Goal: Task Accomplishment & Management: Manage account settings

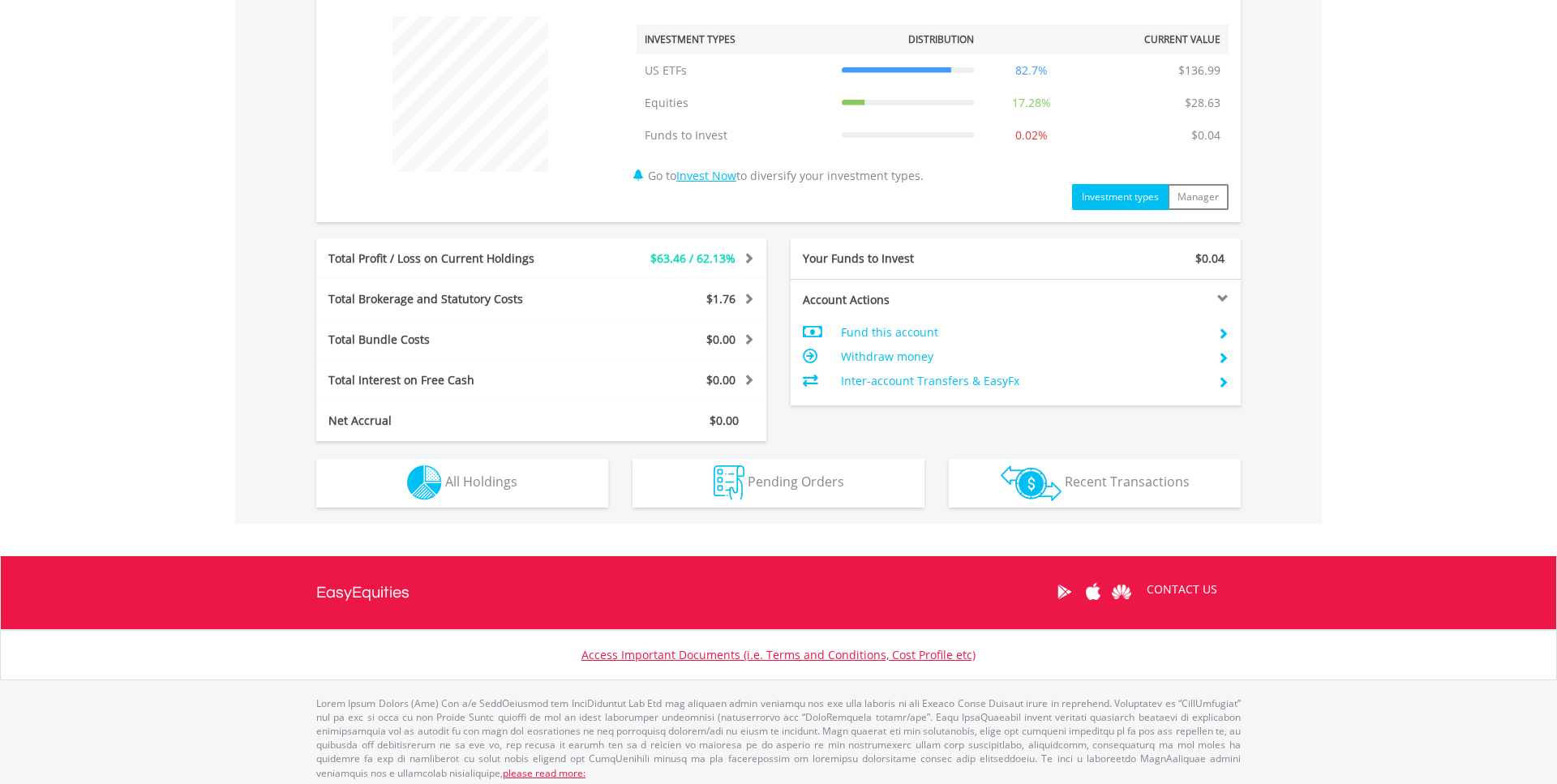
scroll to position [619, 0]
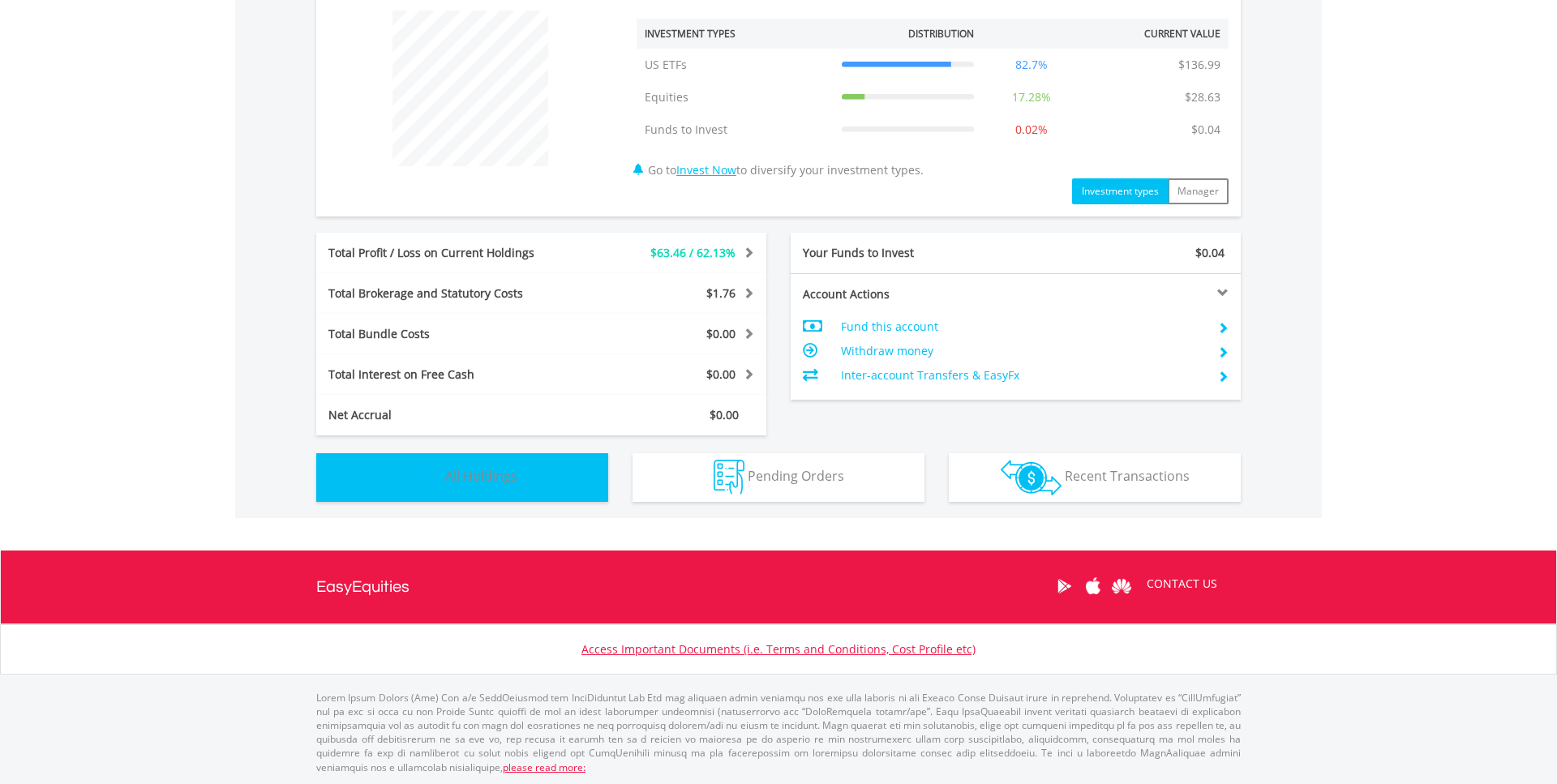
click at [461, 470] on span "All Holdings" at bounding box center [481, 476] width 72 height 18
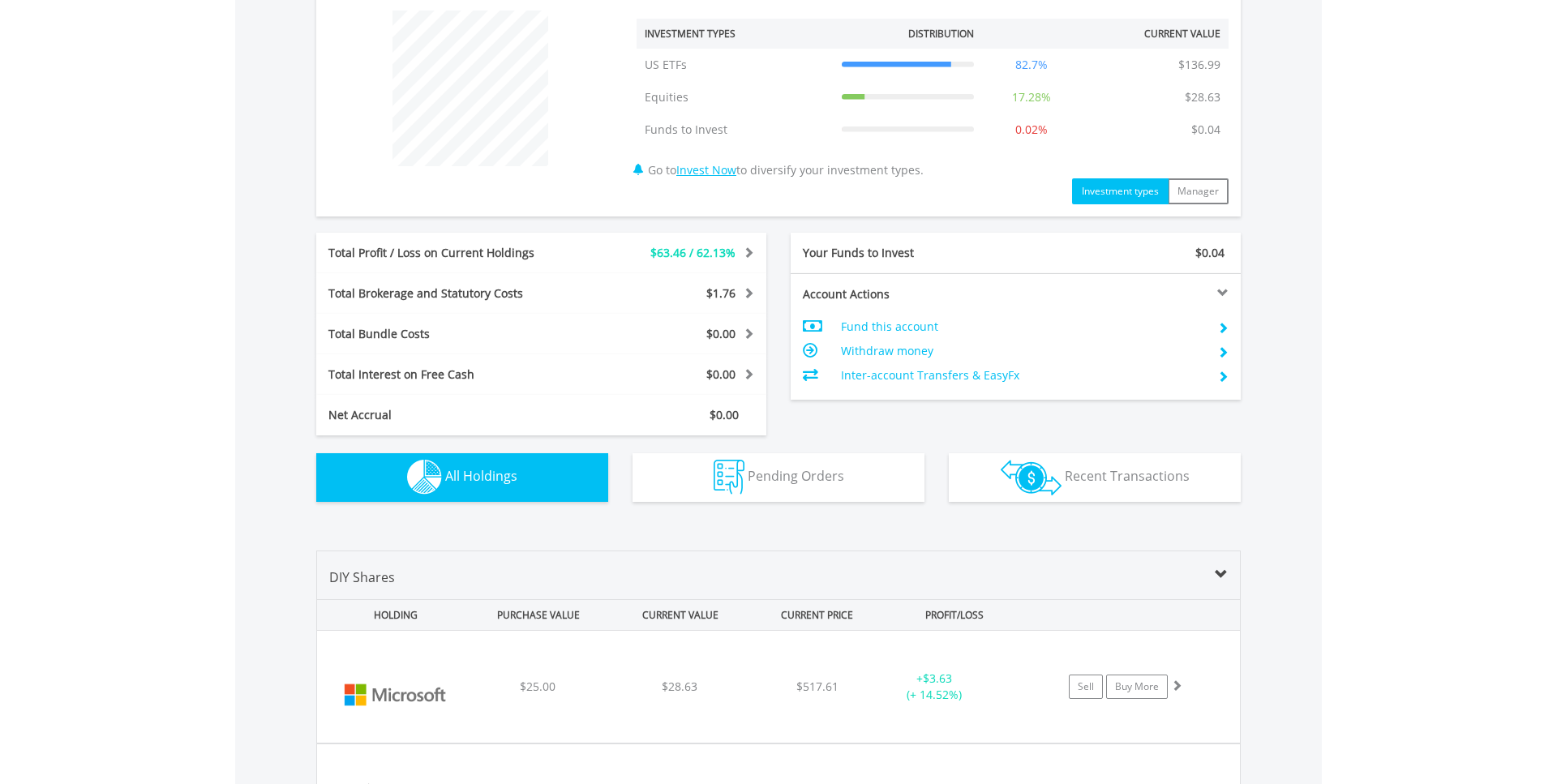
scroll to position [933, 0]
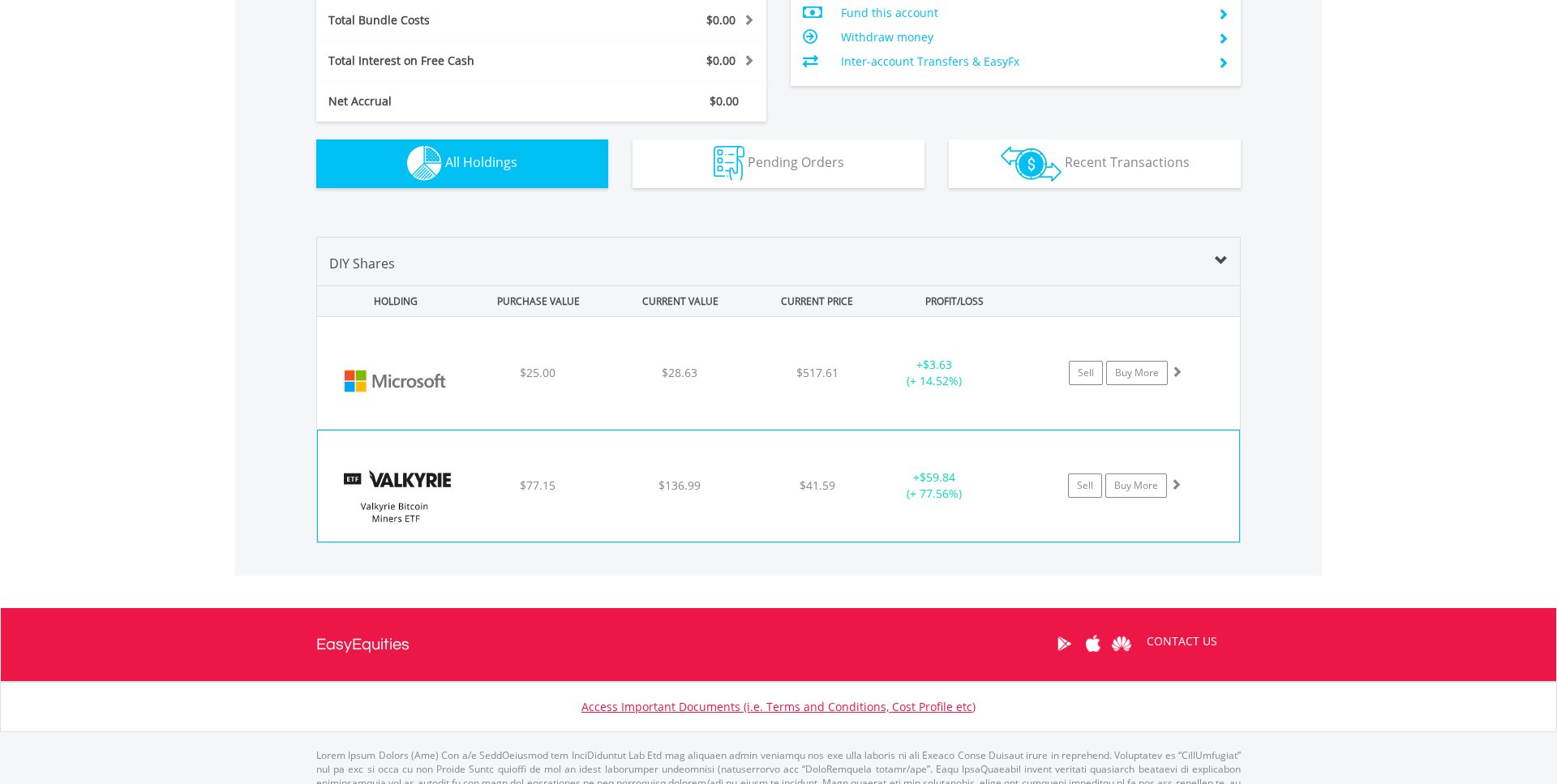
drag, startPoint x: 917, startPoint y: 498, endPoint x: 988, endPoint y: 500, distance: 71.0
click at [988, 500] on div "+ $59.84 (+ 77.56%)" at bounding box center [934, 486] width 121 height 32
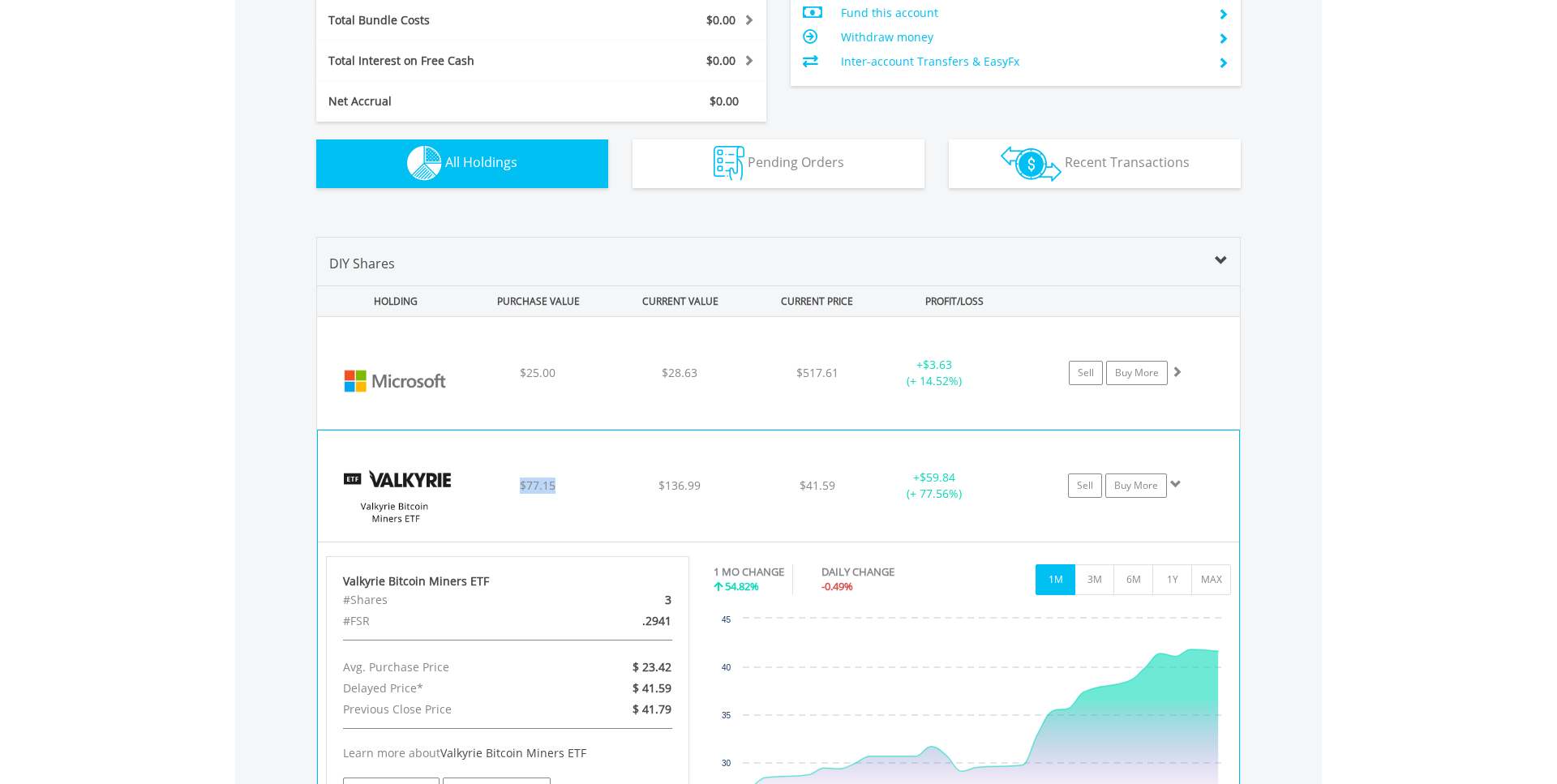
drag, startPoint x: 509, startPoint y: 492, endPoint x: 590, endPoint y: 492, distance: 81.0
click at [590, 492] on div "$77.15" at bounding box center [538, 485] width 138 height 16
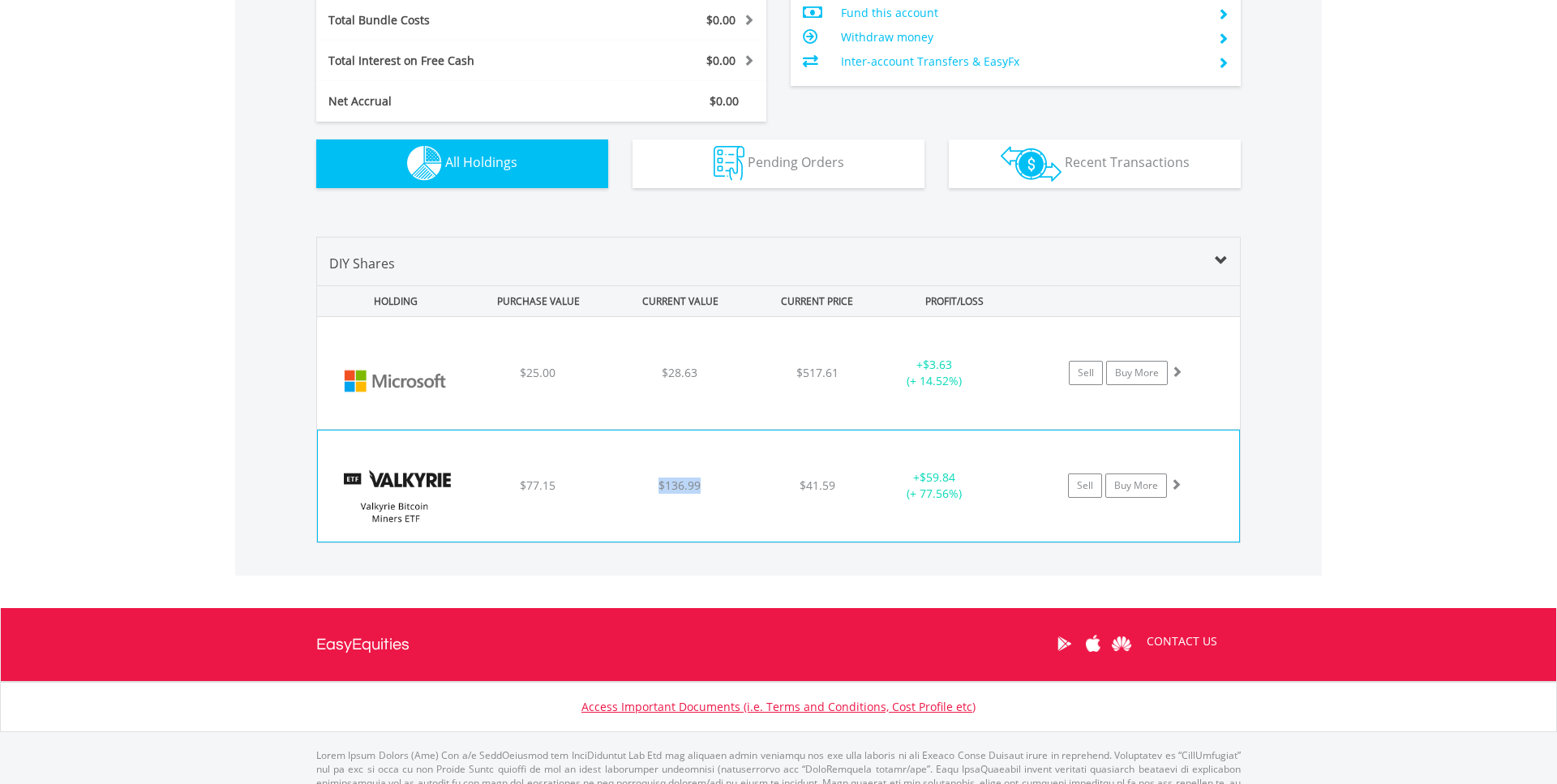
drag, startPoint x: 659, startPoint y: 486, endPoint x: 712, endPoint y: 488, distance: 53.0
click at [712, 488] on div "$136.99" at bounding box center [679, 485] width 138 height 16
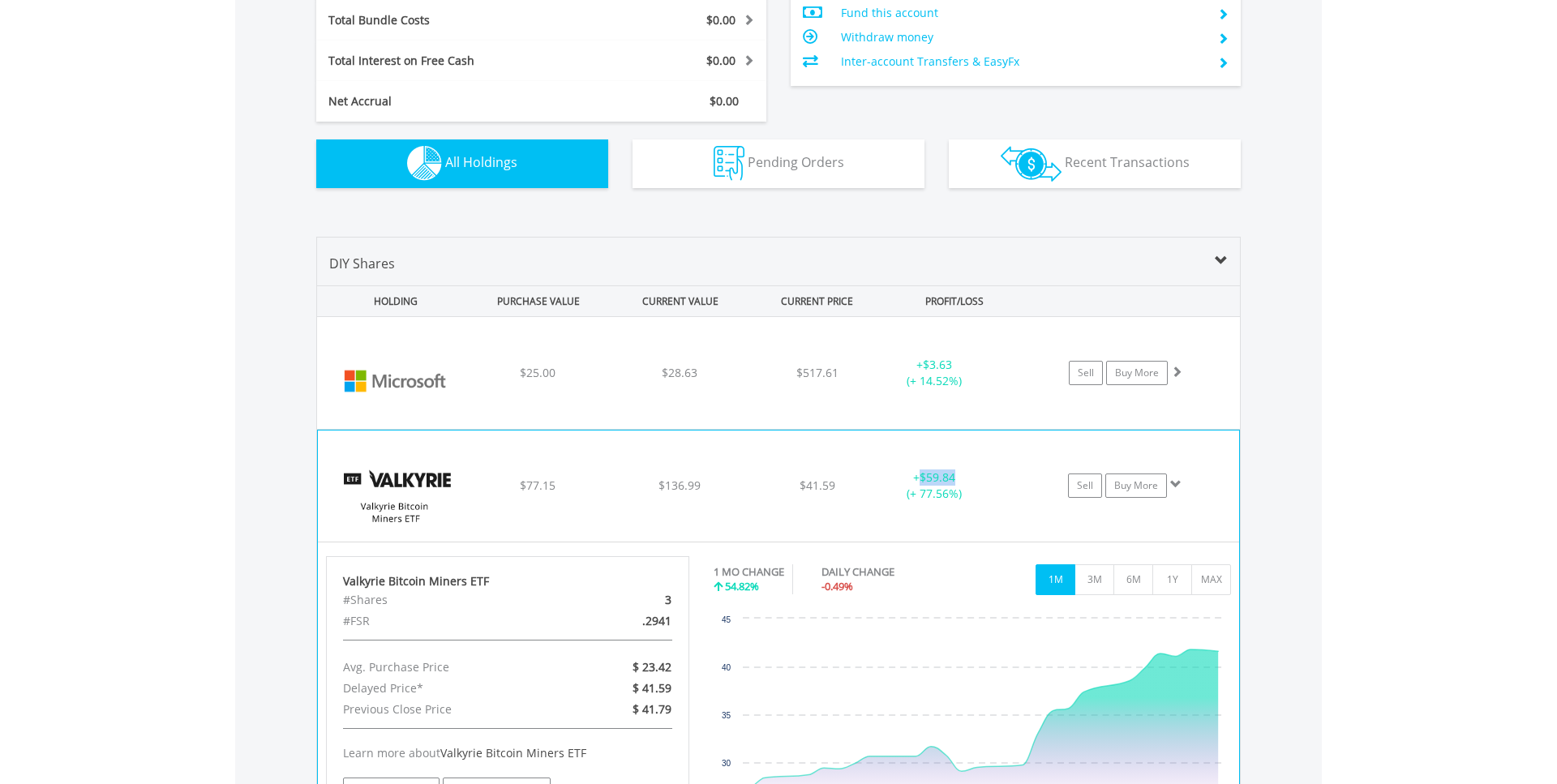
drag, startPoint x: 920, startPoint y: 476, endPoint x: 967, endPoint y: 476, distance: 47.0
click at [967, 476] on div "+ $59.84 (+ 77.56%)" at bounding box center [934, 486] width 121 height 32
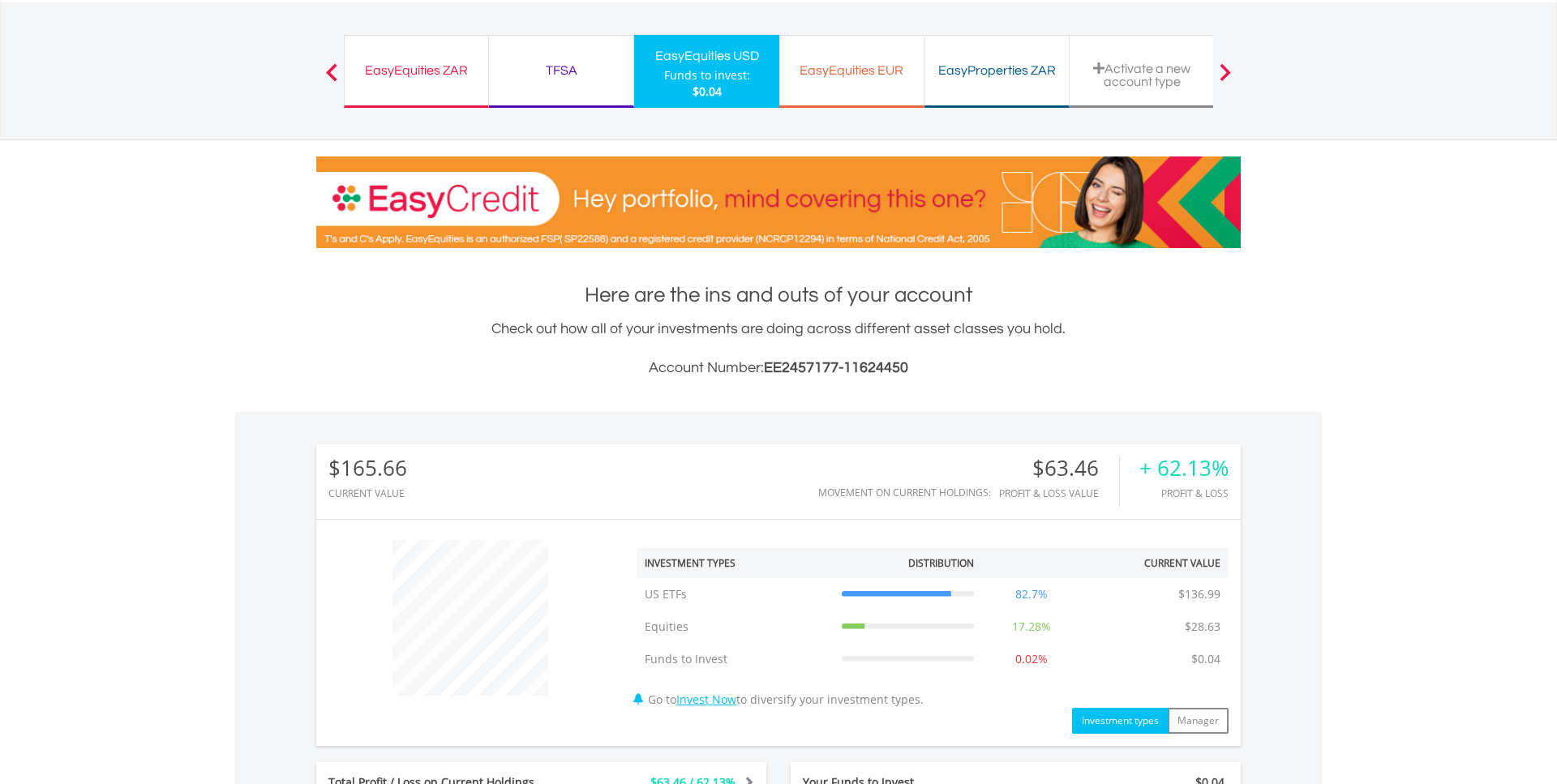
scroll to position [0, 0]
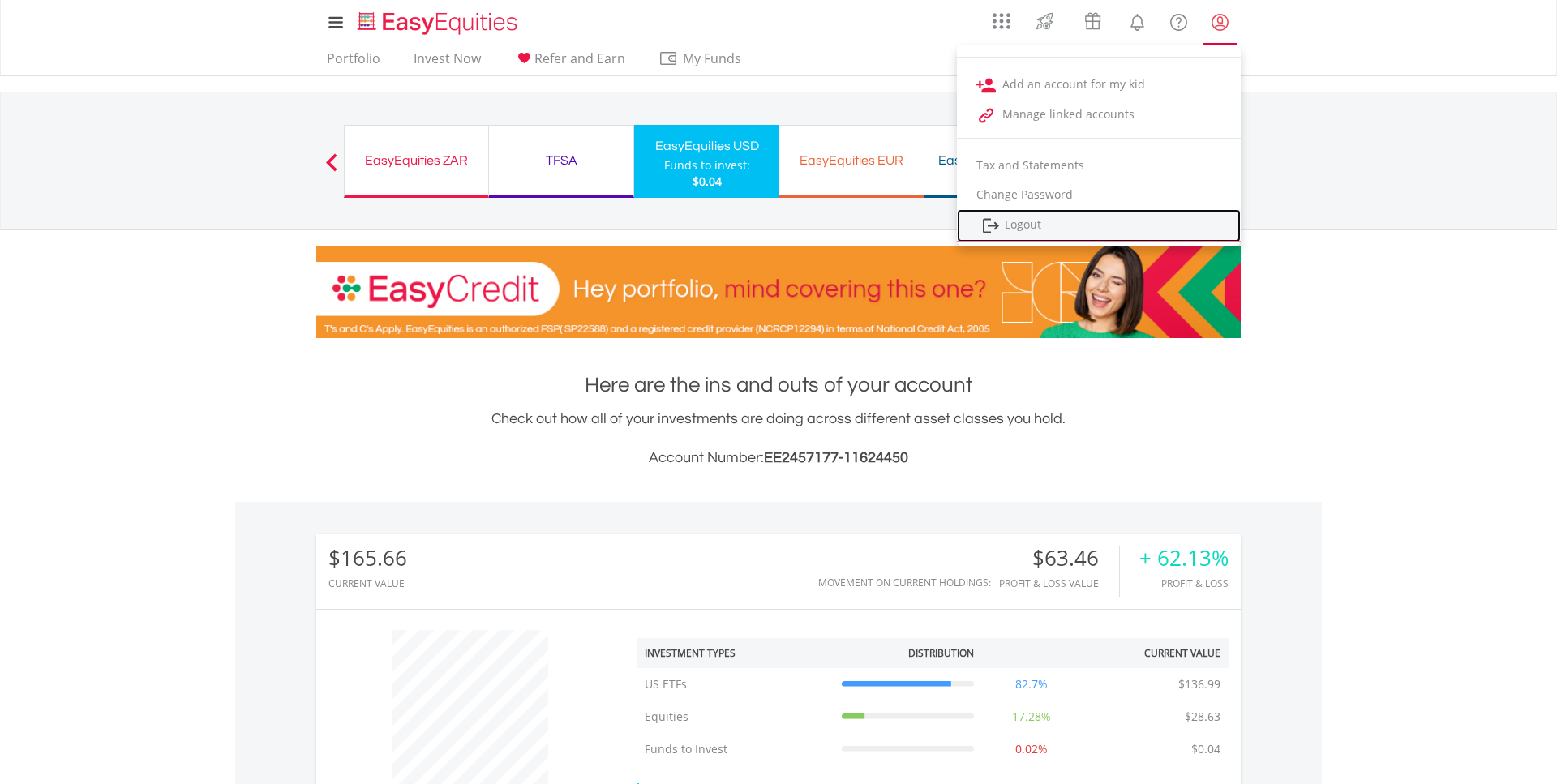
click at [1056, 226] on link "Logout" at bounding box center [1099, 225] width 284 height 33
